Goal: Information Seeking & Learning: Learn about a topic

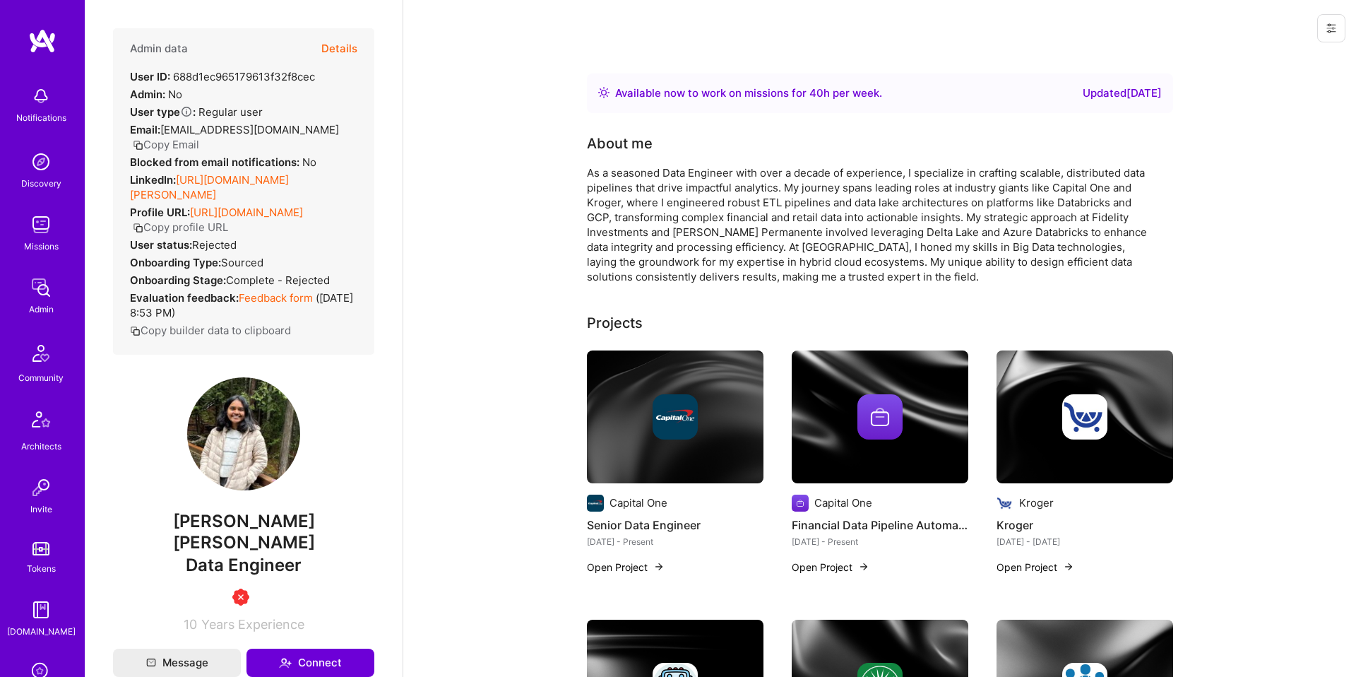
click at [358, 399] on div "Admin data Details User ID: 688d1ec965179613f32f8cec Admin: No User type Regula…" at bounding box center [243, 329] width 261 height 603
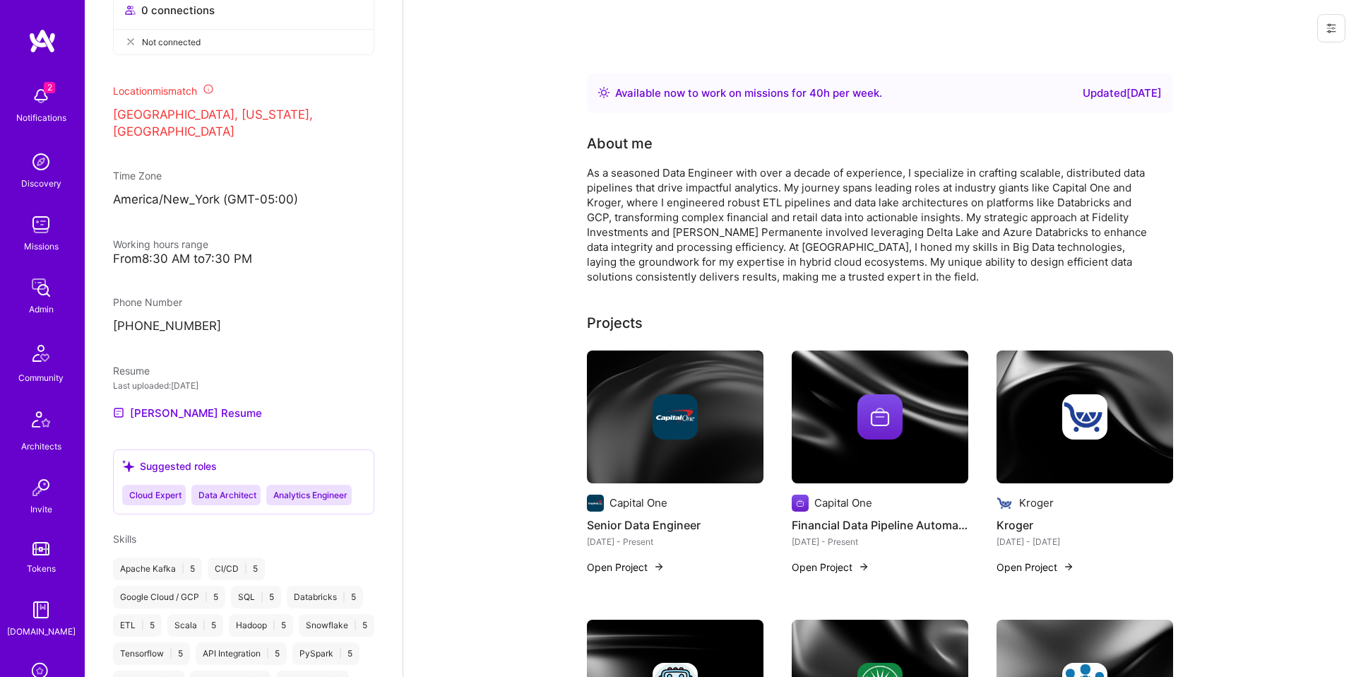
scroll to position [741, 0]
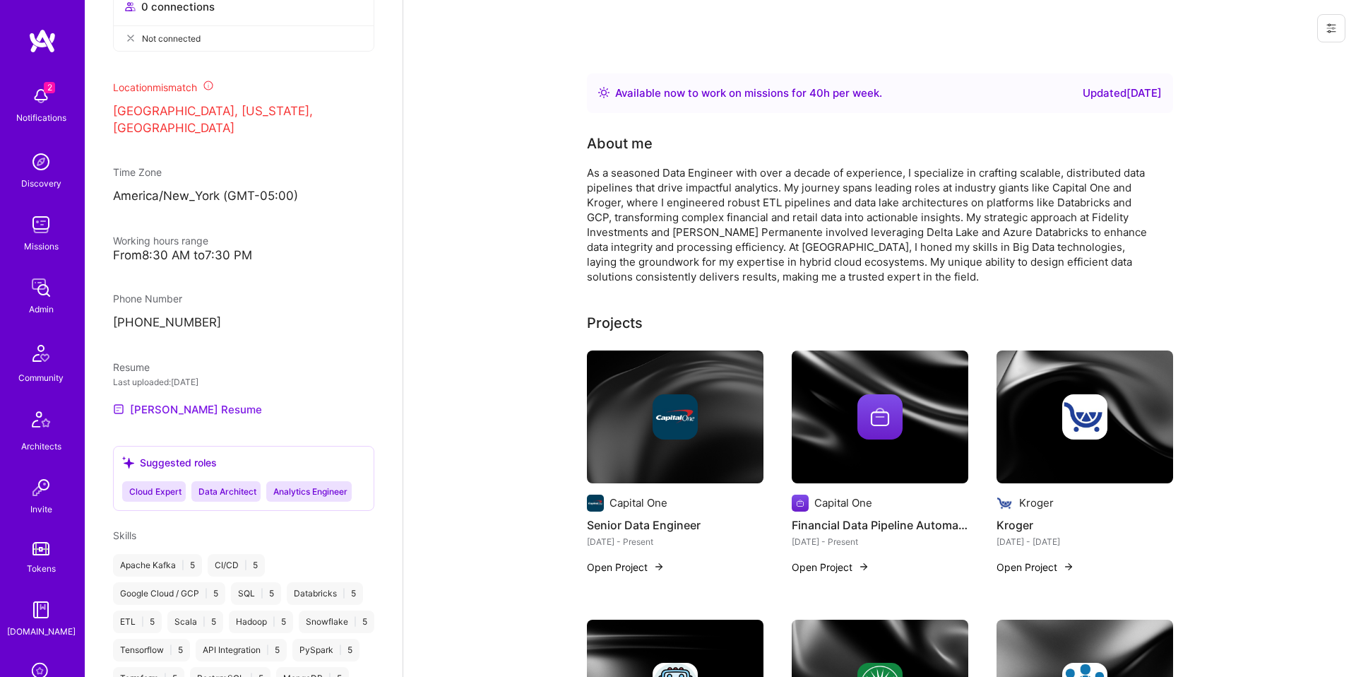
click at [249, 400] on link "[PERSON_NAME] Resume" at bounding box center [187, 408] width 149 height 17
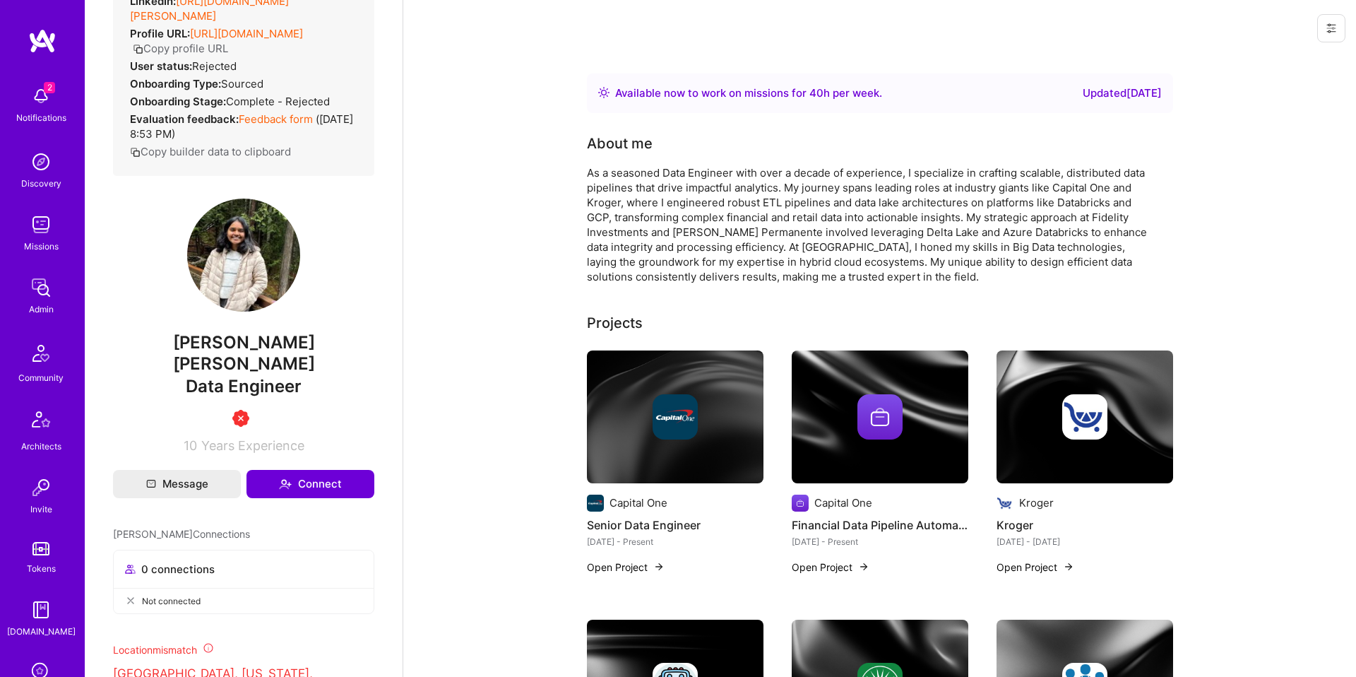
scroll to position [0, 0]
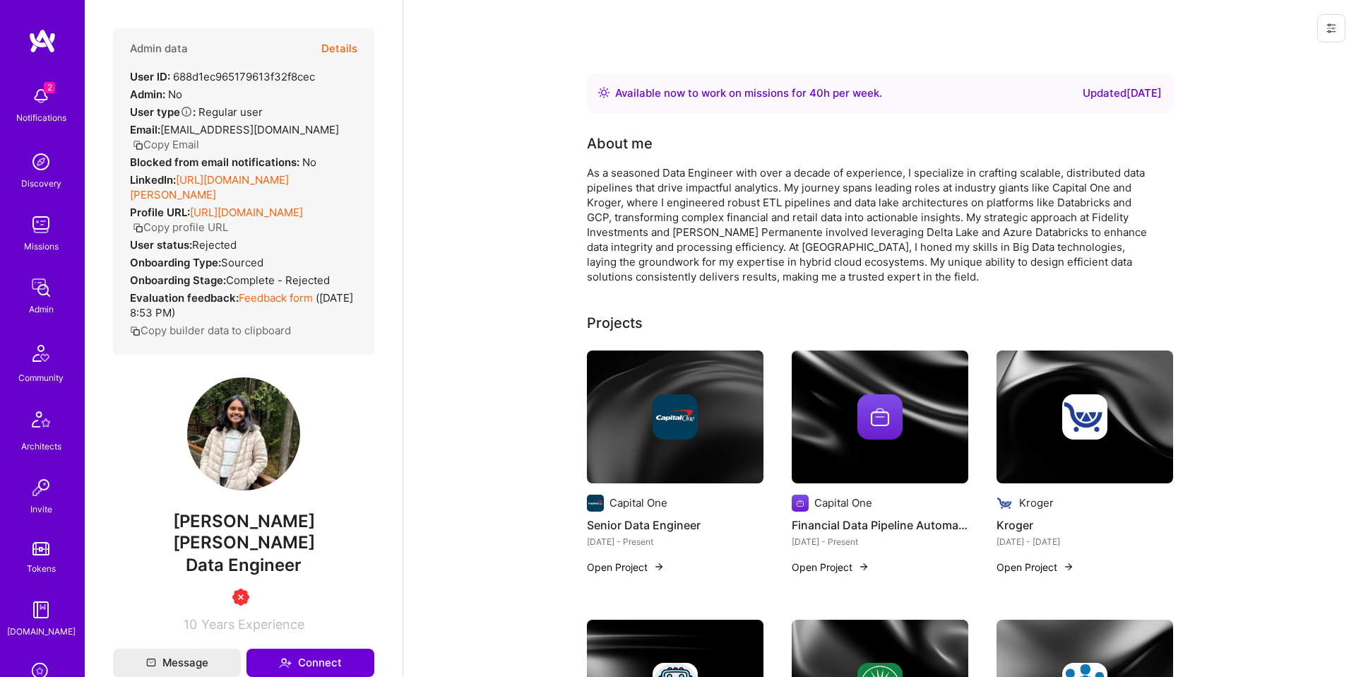
click at [178, 530] on span "[PERSON_NAME] [PERSON_NAME]" at bounding box center [243, 532] width 261 height 42
copy span "[PERSON_NAME]"
click at [344, 42] on button "Details" at bounding box center [339, 48] width 36 height 41
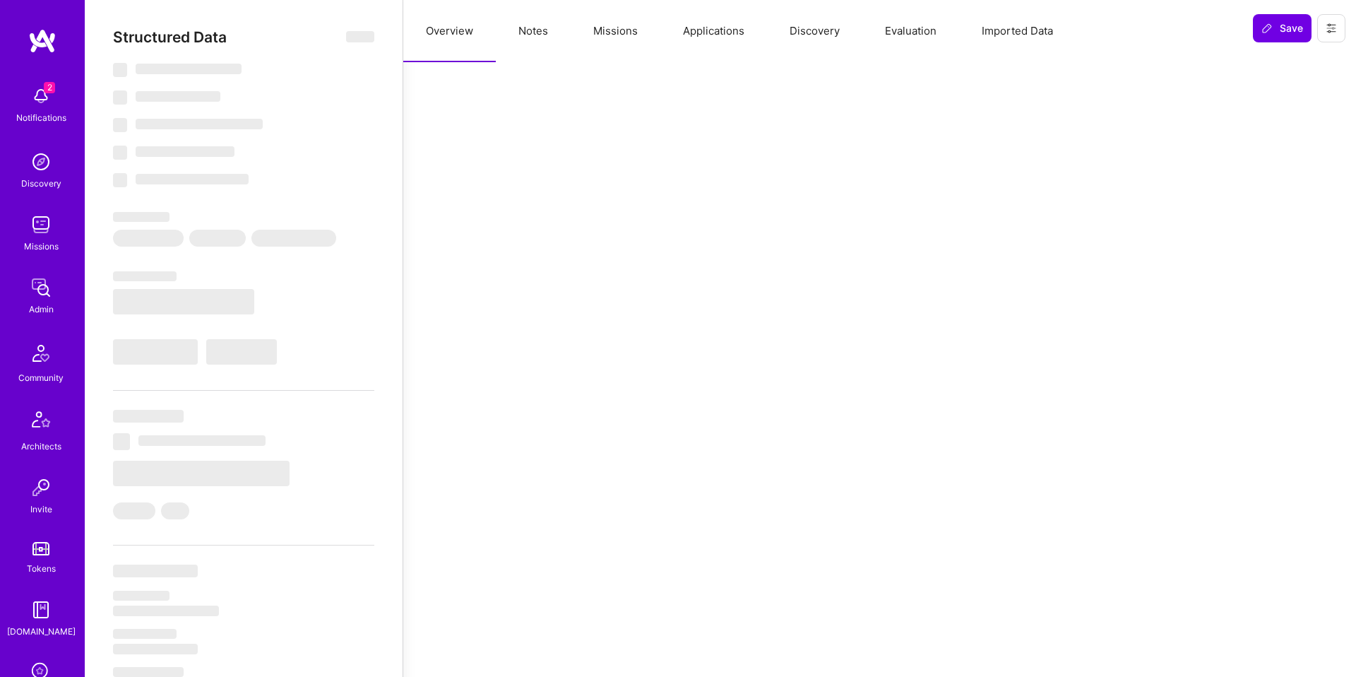
click at [545, 20] on button "Notes" at bounding box center [533, 31] width 75 height 62
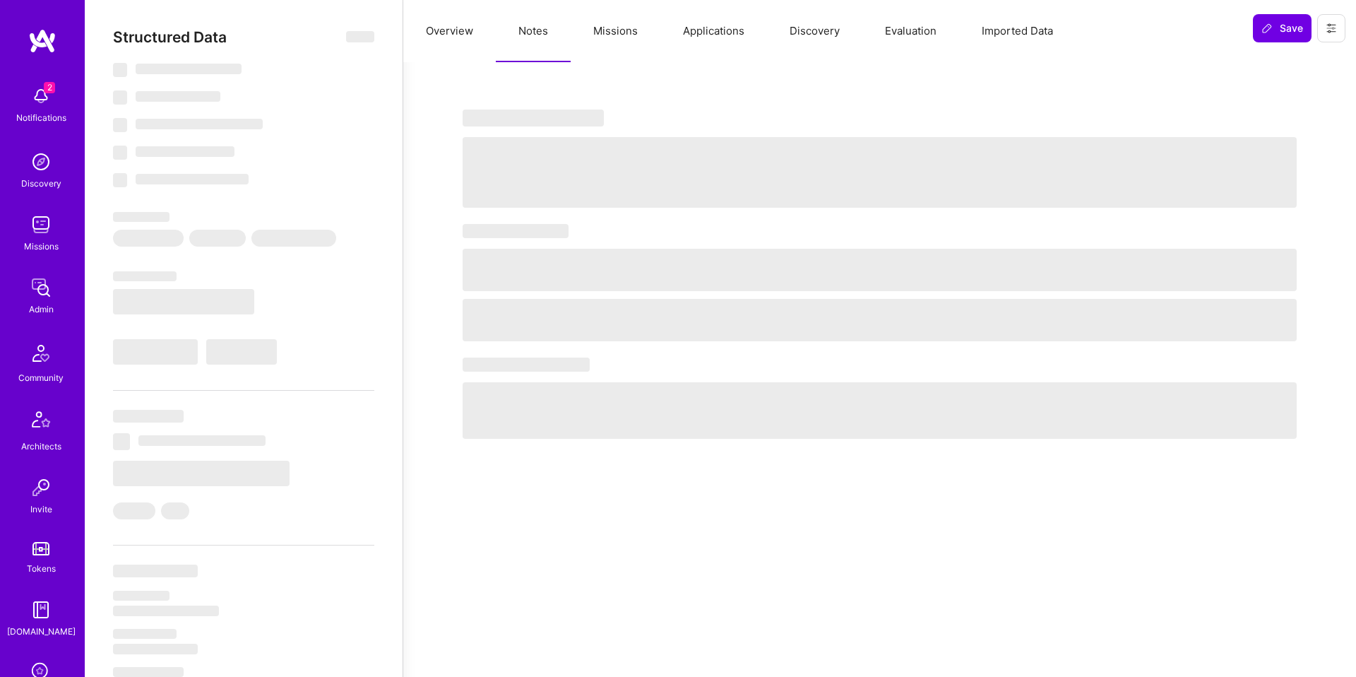
select select "Right Now"
select select "5"
select select "4"
select select "6"
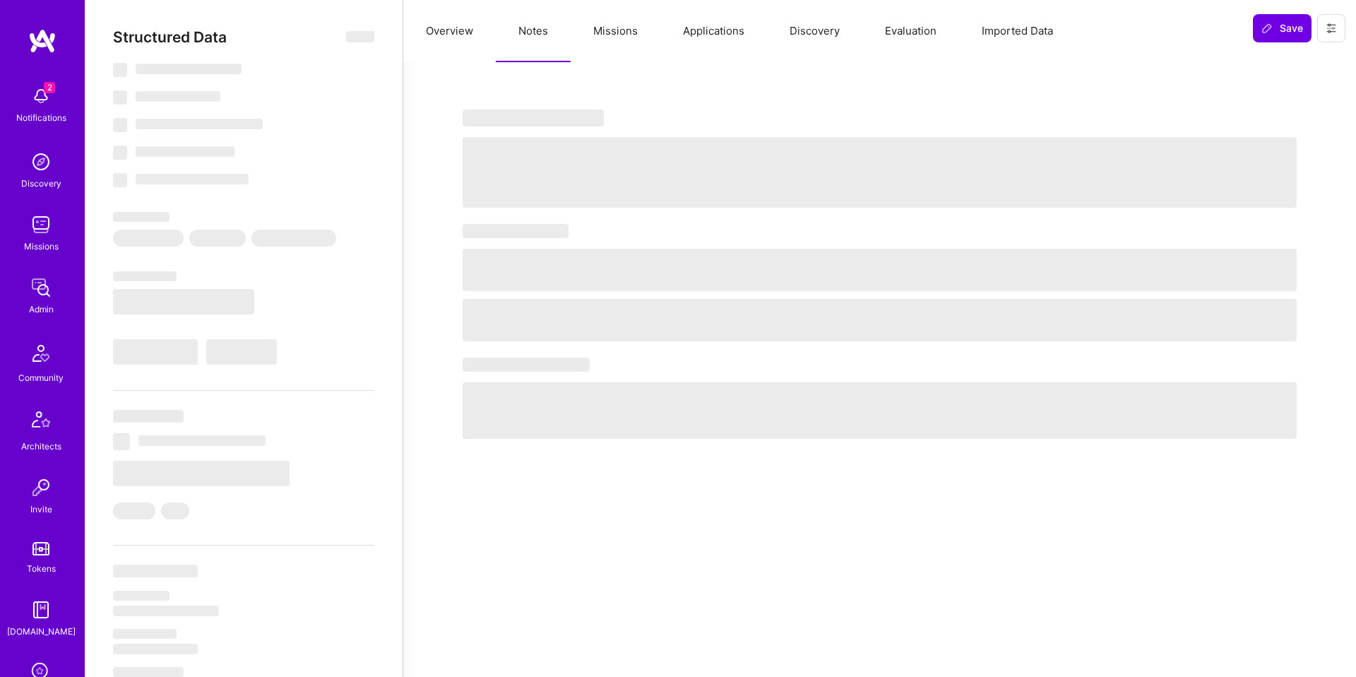
select select "US"
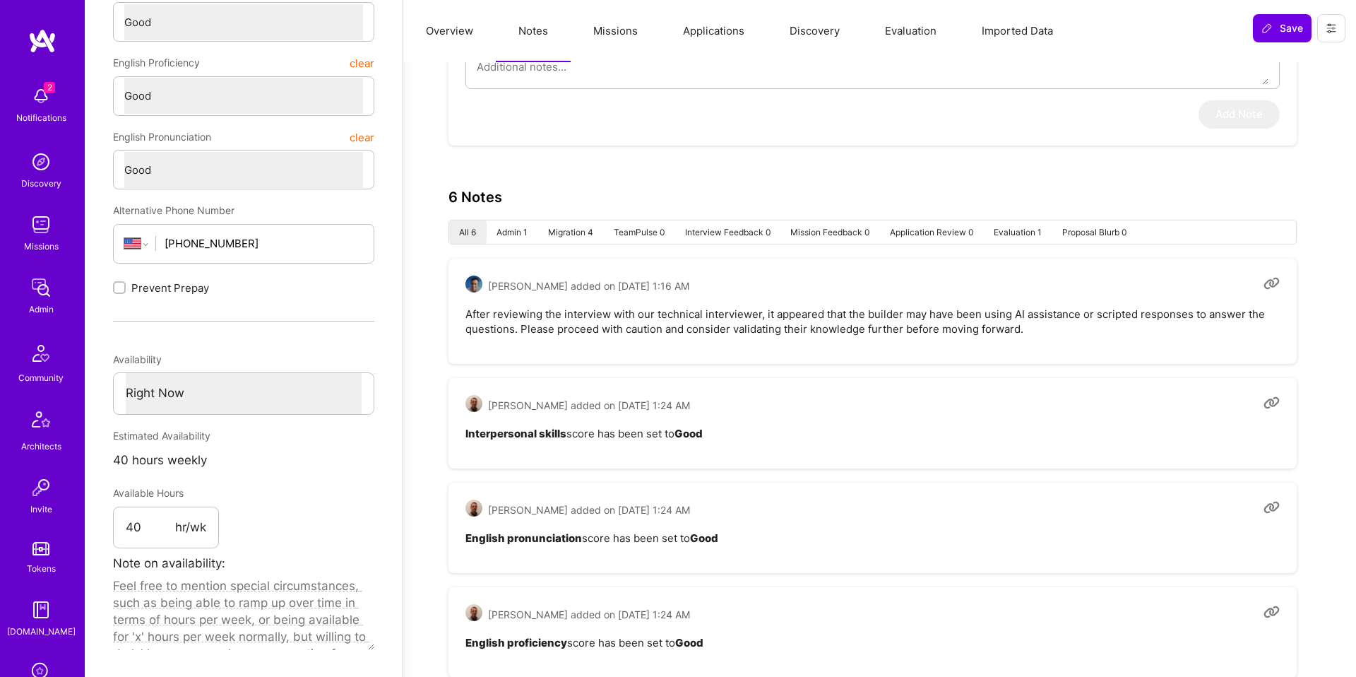
scroll to position [393, 0]
click at [876, 332] on pre "After reviewing the interview with our technical interviewer, it appeared that …" at bounding box center [872, 322] width 814 height 30
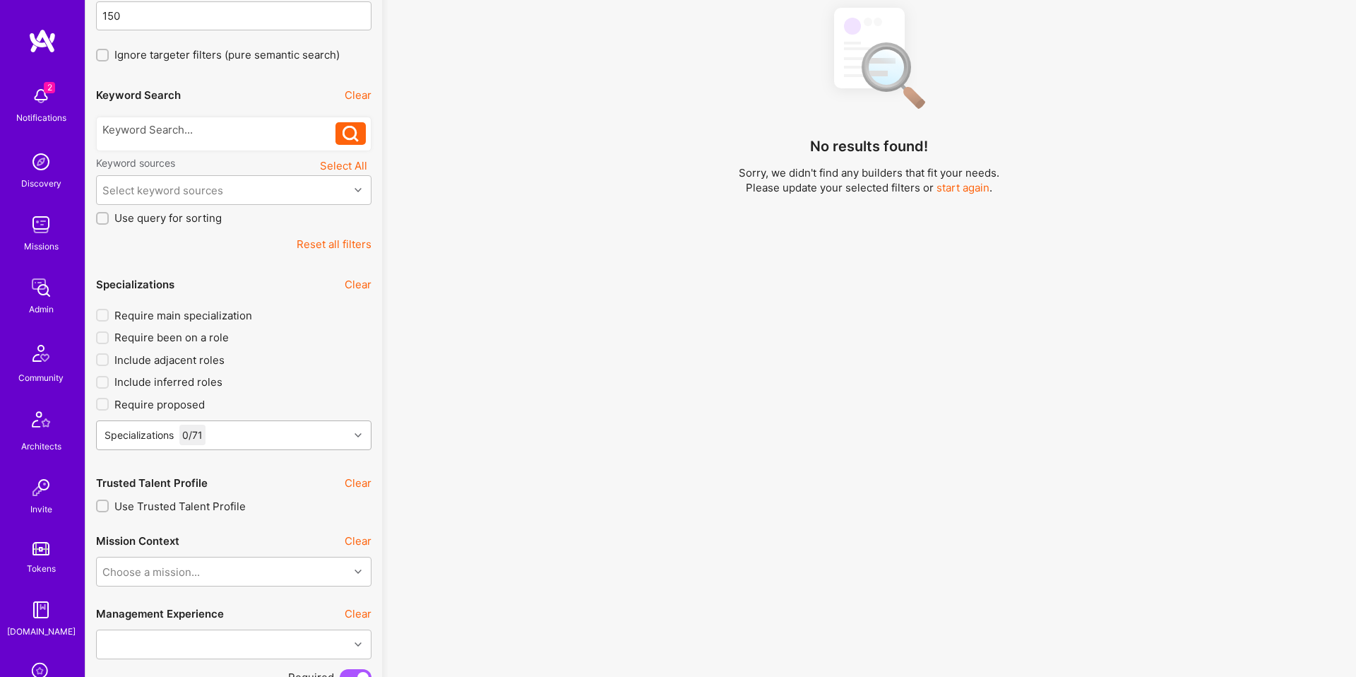
scroll to position [225, 0]
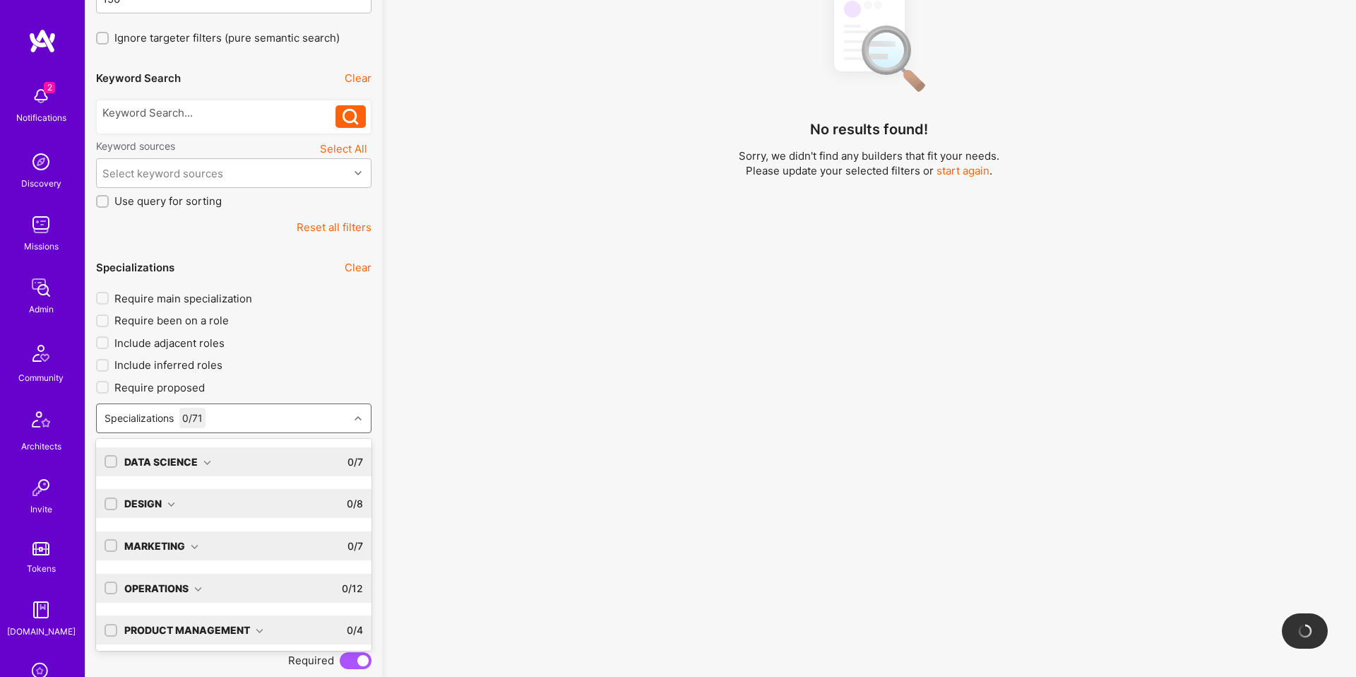
click at [183, 418] on div "0 / 71" at bounding box center [192, 418] width 26 height 20
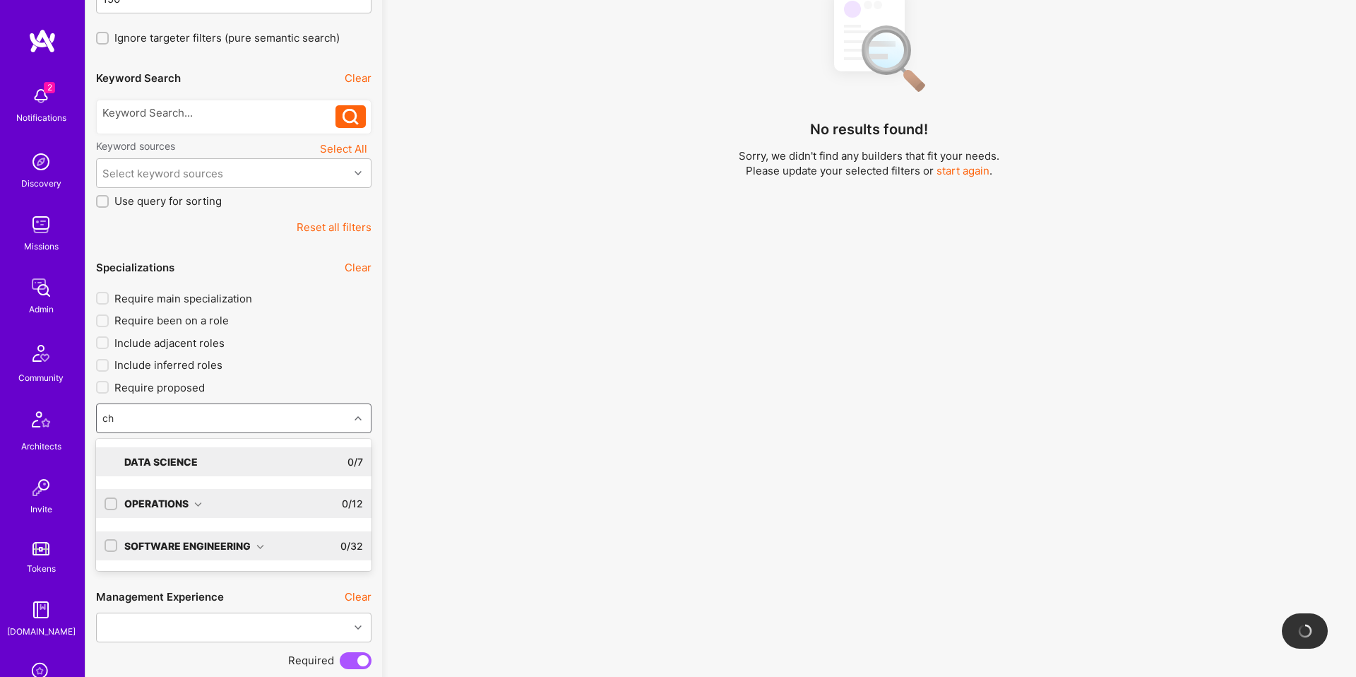
type input "chi"
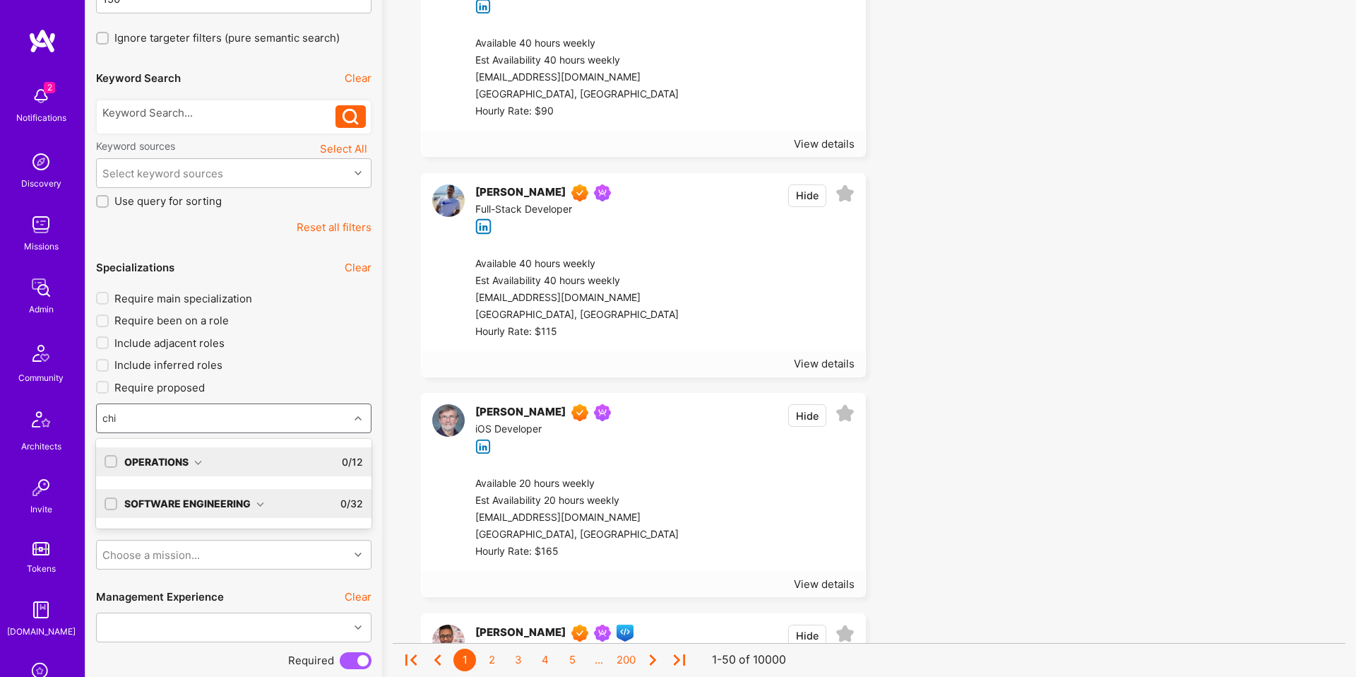
click at [177, 463] on div "Operations" at bounding box center [163, 461] width 78 height 15
drag, startPoint x: 149, startPoint y: 495, endPoint x: 160, endPoint y: 375, distance: 120.5
click at [149, 495] on div "Chief of Staff" at bounding box center [234, 490] width 258 height 15
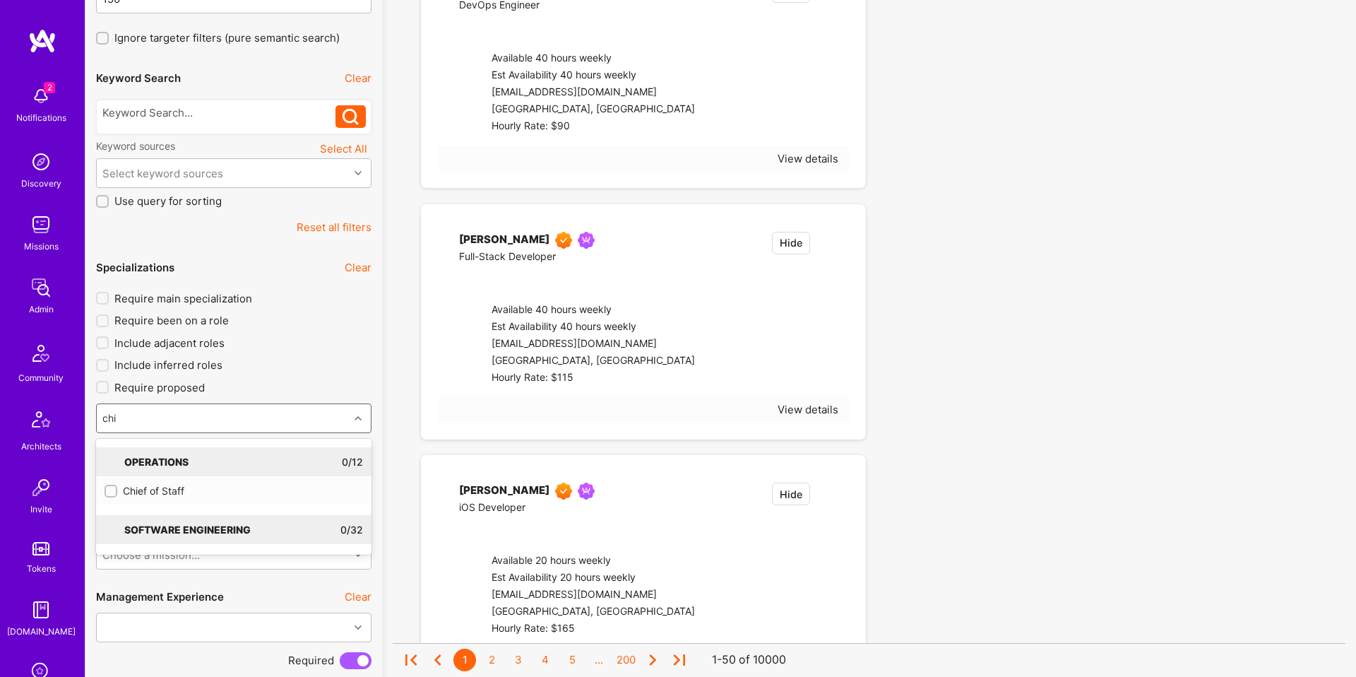
checkbox input "true"
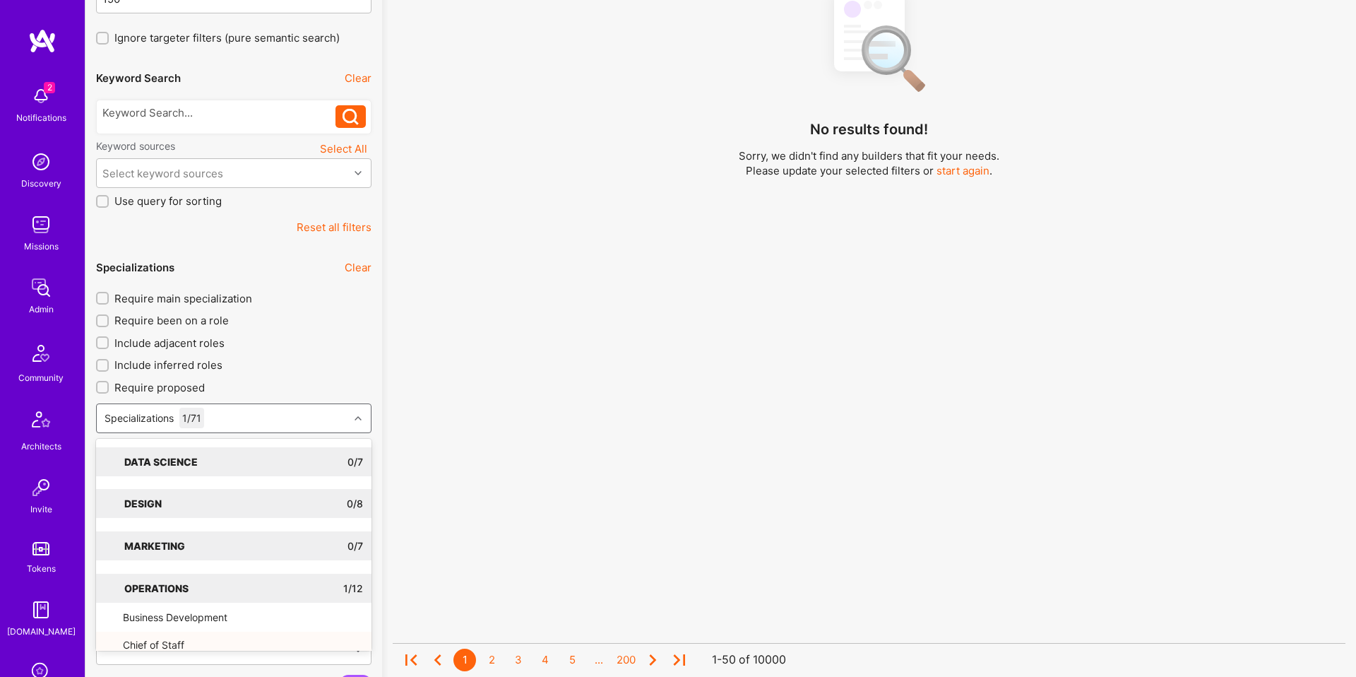
click at [177, 295] on span "Require main specialization" at bounding box center [183, 298] width 138 height 15
click at [109, 295] on input "Require main specialization" at bounding box center [104, 299] width 10 height 10
checkbox input "true"
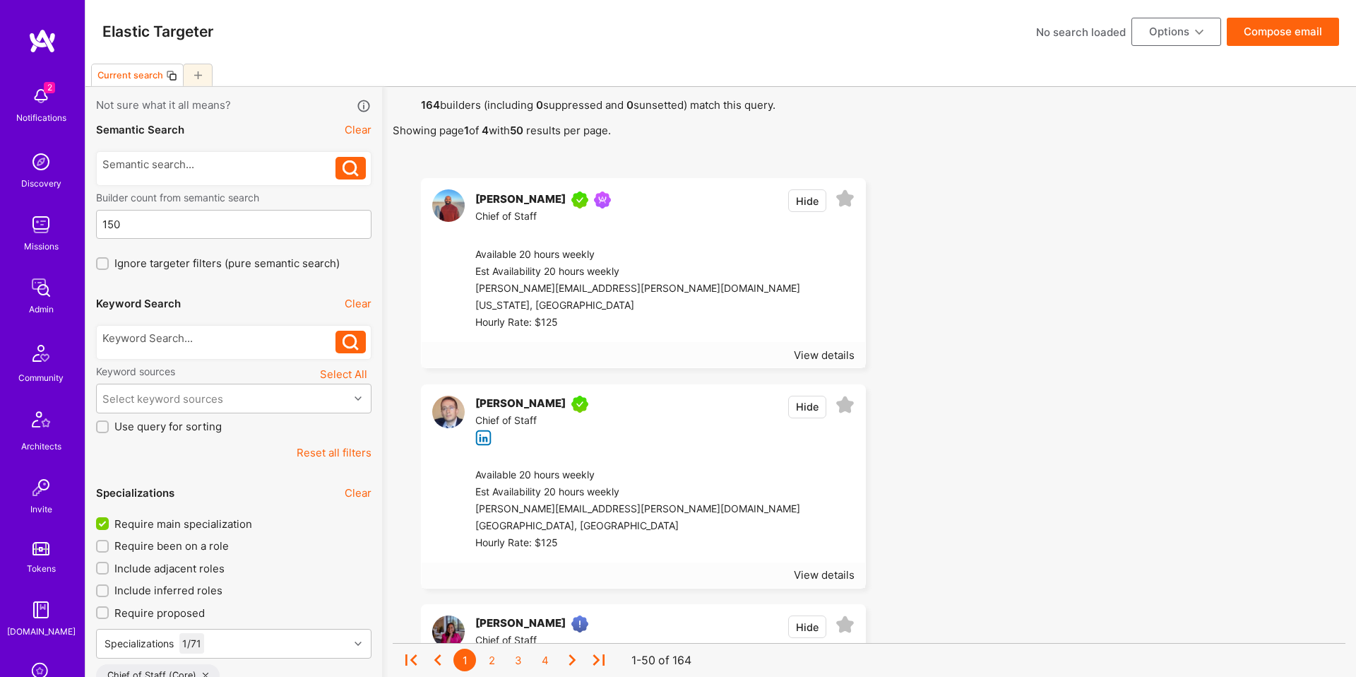
click at [1204, 30] on button "Options" at bounding box center [1176, 32] width 90 height 28
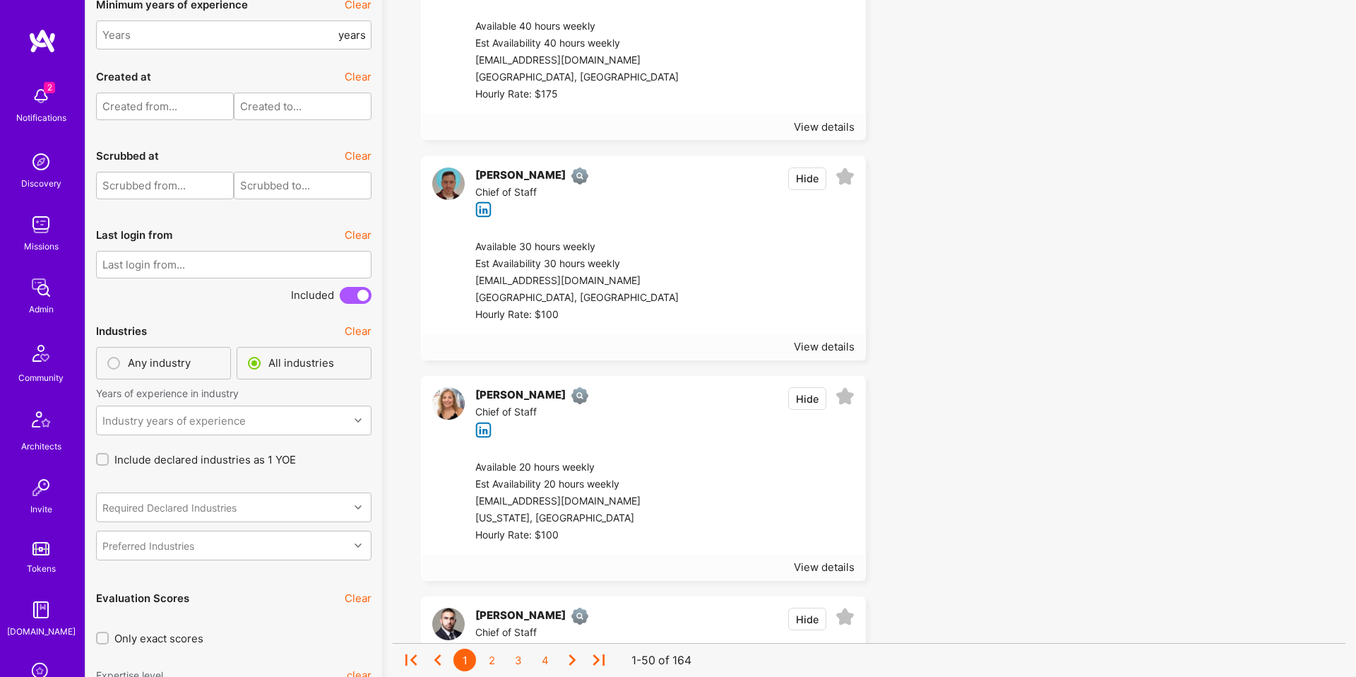
scroll to position [3293, 0]
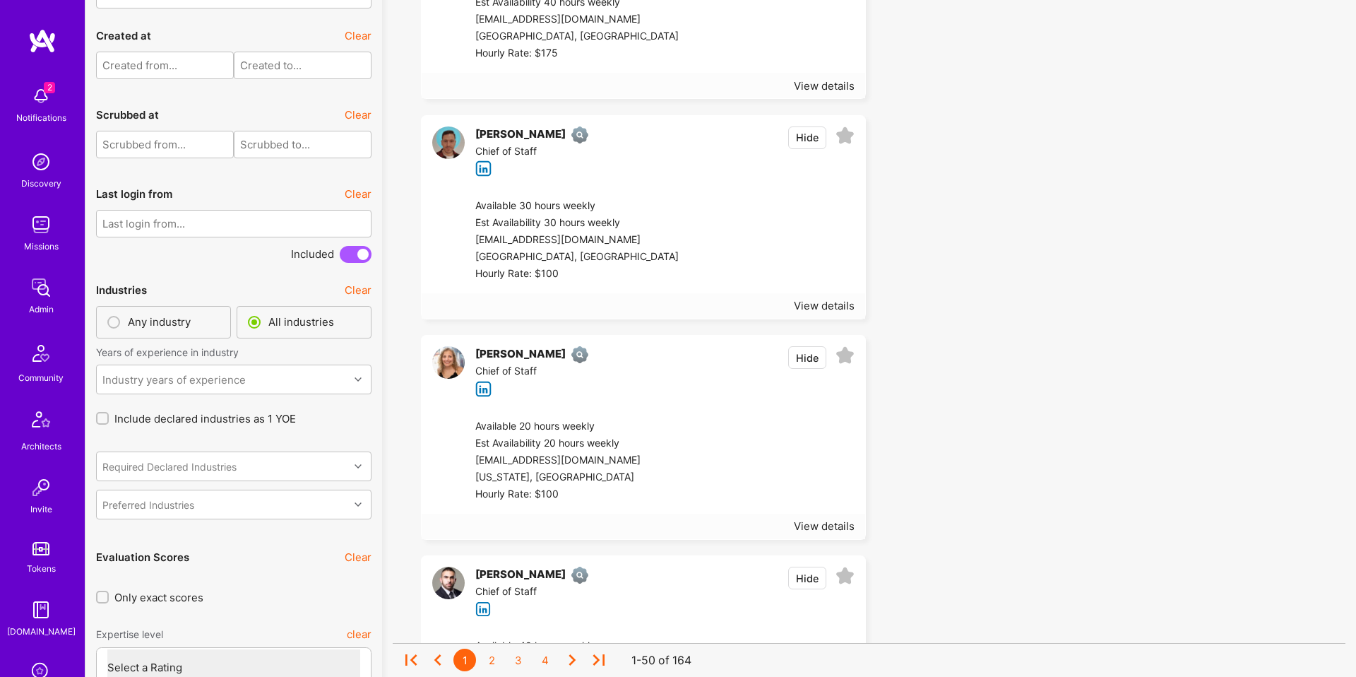
click at [208, 219] on input "text" at bounding box center [233, 224] width 275 height 28
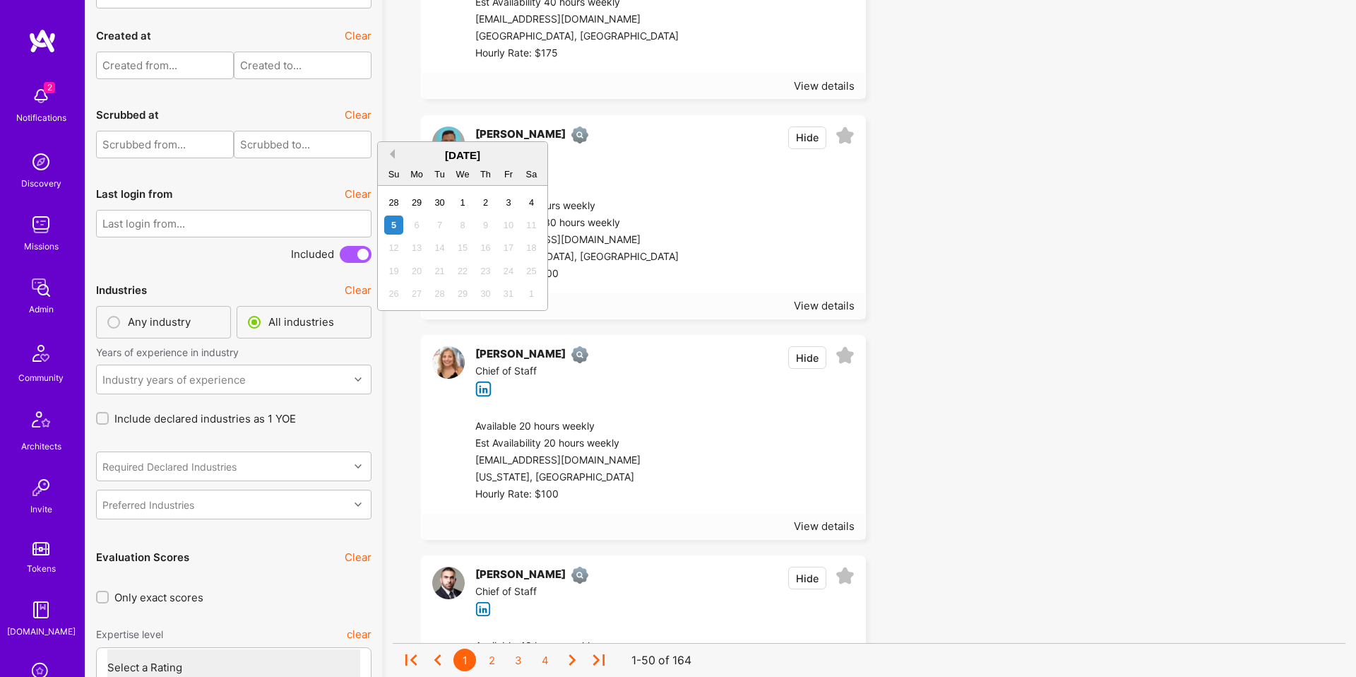
click at [393, 155] on button "Previous Month" at bounding box center [390, 154] width 10 height 10
click at [512, 201] on div "1" at bounding box center [508, 202] width 19 height 19
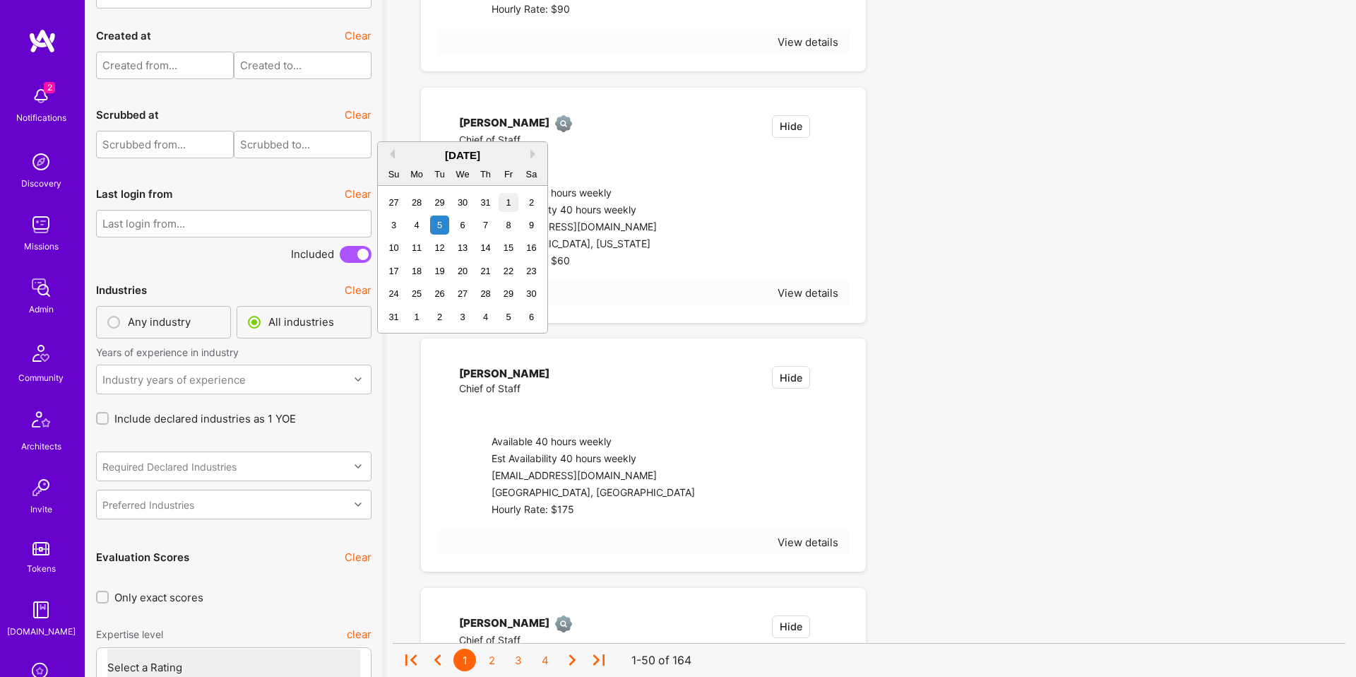
type input "01/08/2025"
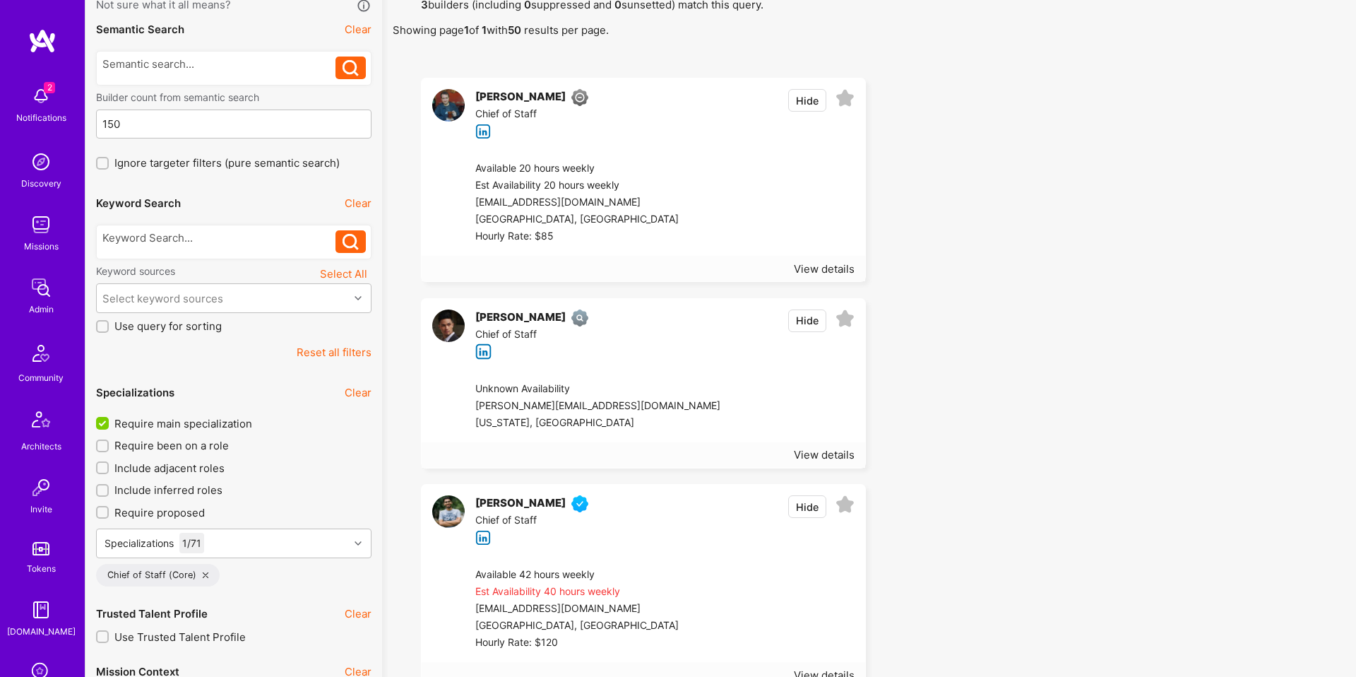
scroll to position [101, 0]
click at [600, 411] on div "Chen.mikkoh@gmail.com" at bounding box center [597, 405] width 245 height 17
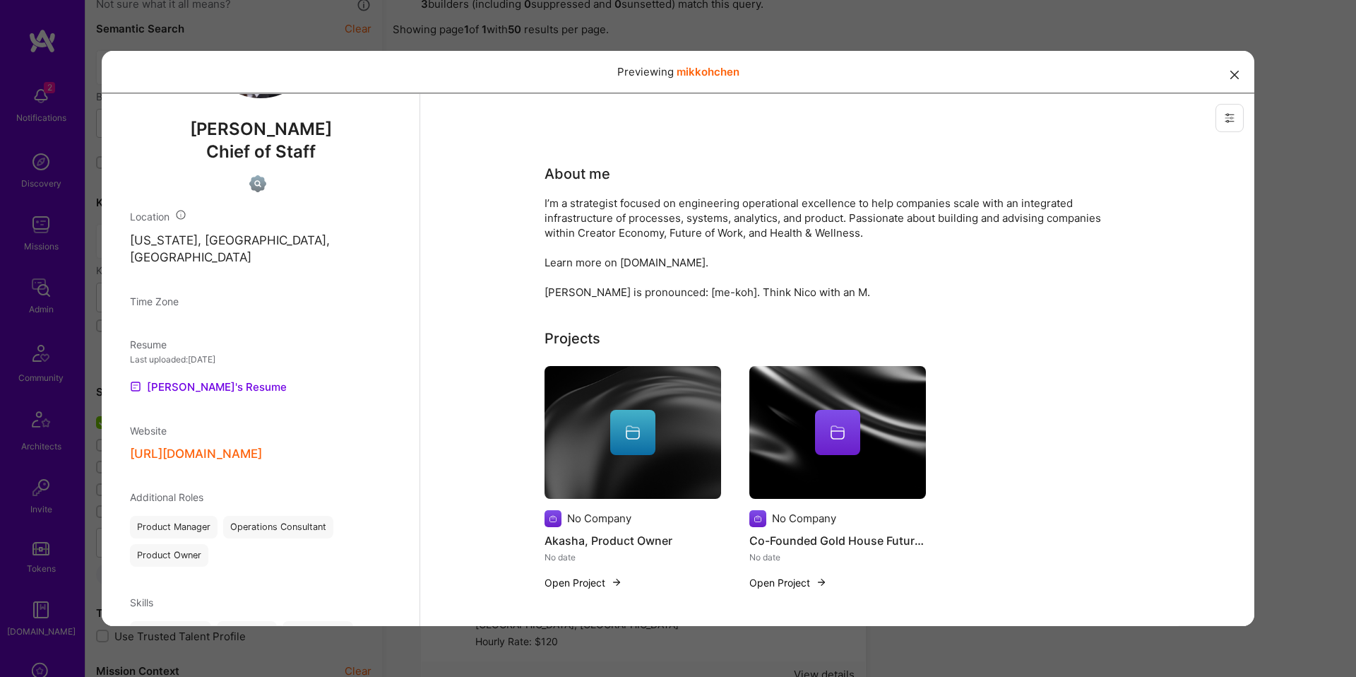
scroll to position [493, 0]
click at [227, 385] on link "Mikkoh's Resume" at bounding box center [208, 384] width 157 height 17
click at [1302, 64] on div "Previewing mikkohchen" at bounding box center [678, 338] width 1356 height 677
